Goal: Check status: Check status

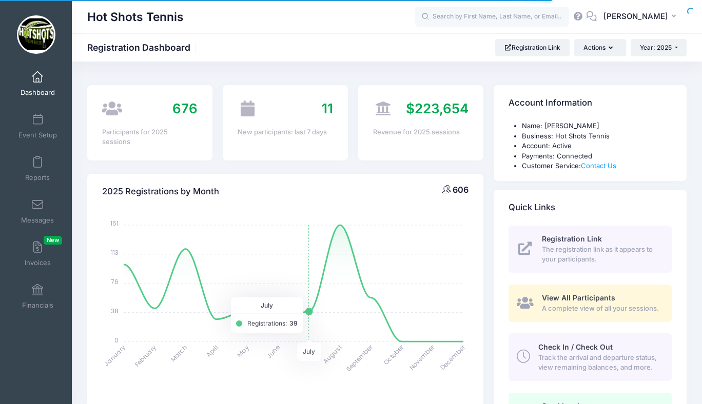
select select
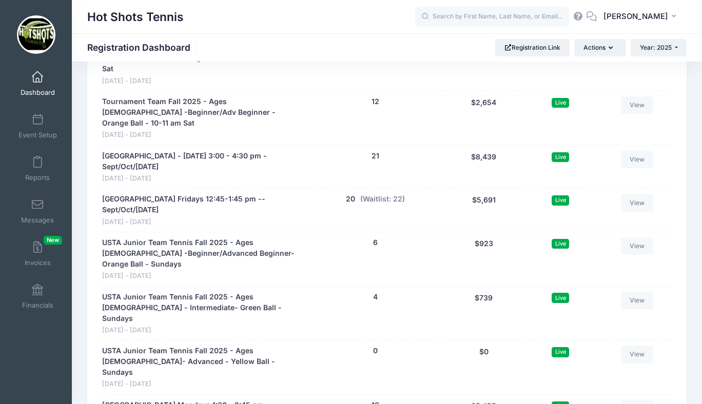
scroll to position [2530, 0]
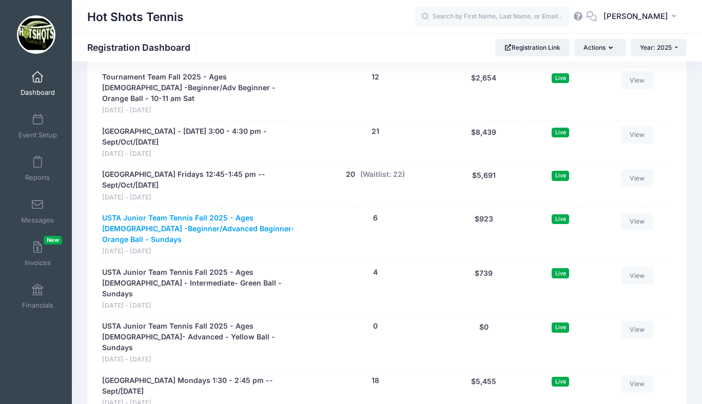
click at [217, 213] on link "USTA Junior Team Tennis Fall 2025 - Ages [DEMOGRAPHIC_DATA] -Beginner/Advanced …" at bounding box center [202, 229] width 200 height 32
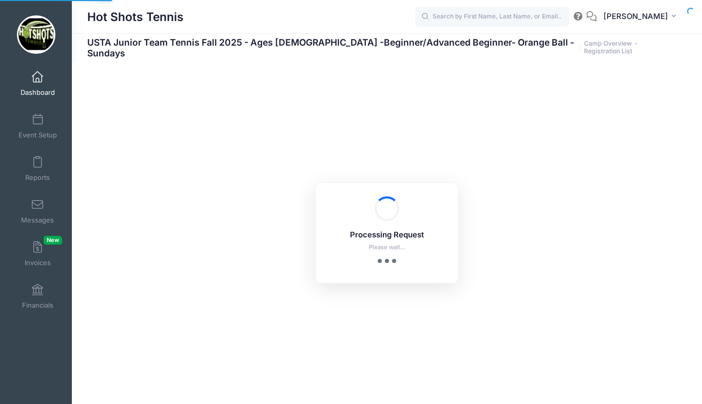
select select "10"
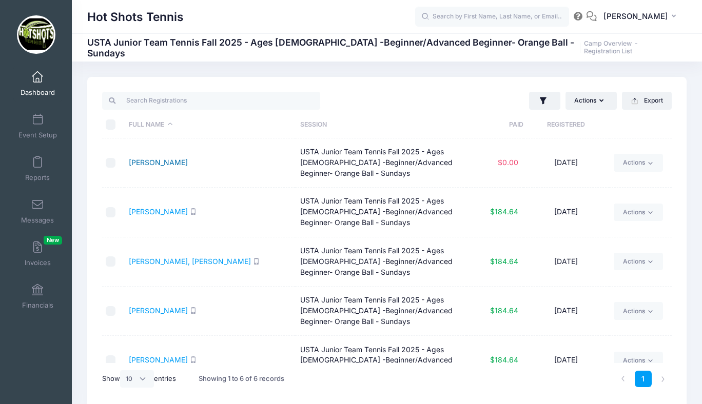
click at [166, 162] on link "[PERSON_NAME]" at bounding box center [158, 162] width 59 height 9
